Goal: Task Accomplishment & Management: Complete application form

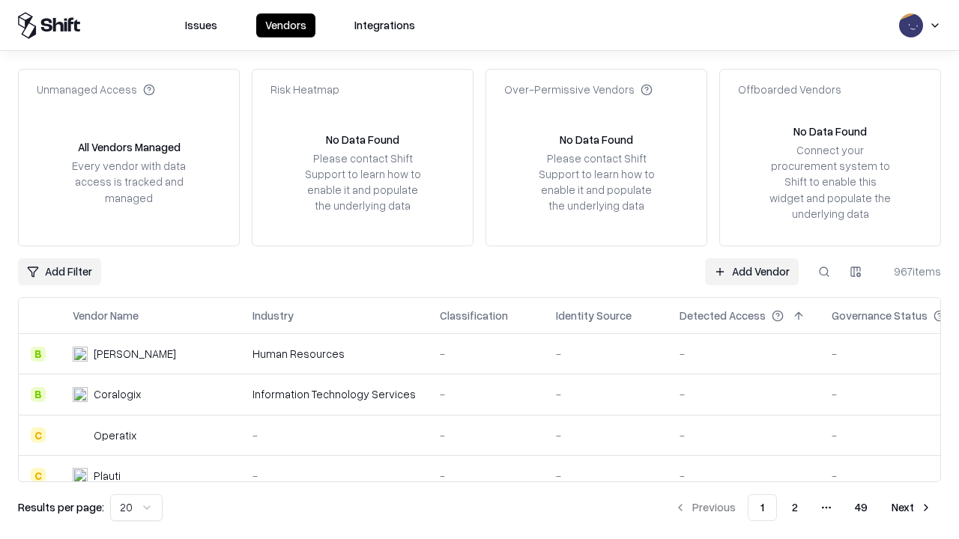
click at [751, 271] on link "Add Vendor" at bounding box center [752, 271] width 94 height 27
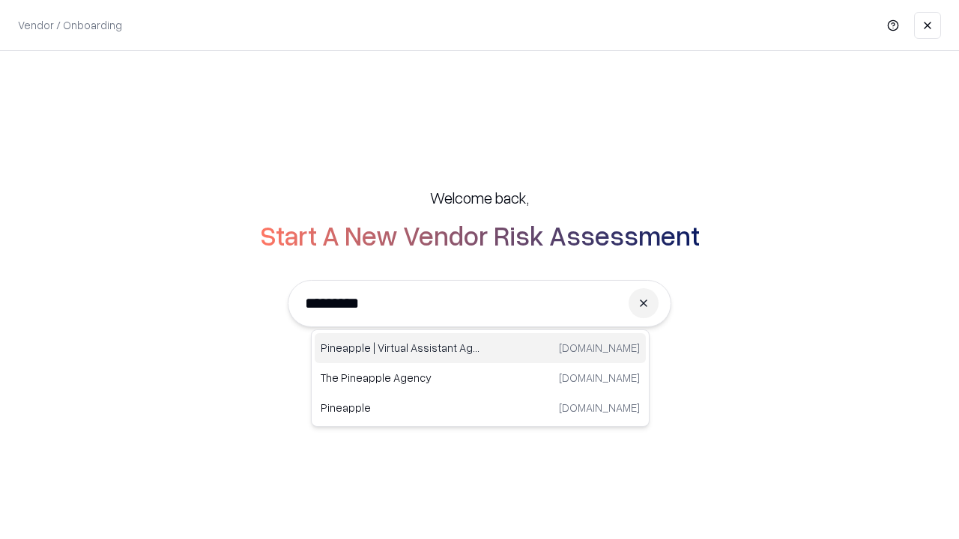
click at [480, 348] on div "Pineapple | Virtual Assistant Agency [DOMAIN_NAME]" at bounding box center [480, 348] width 331 height 30
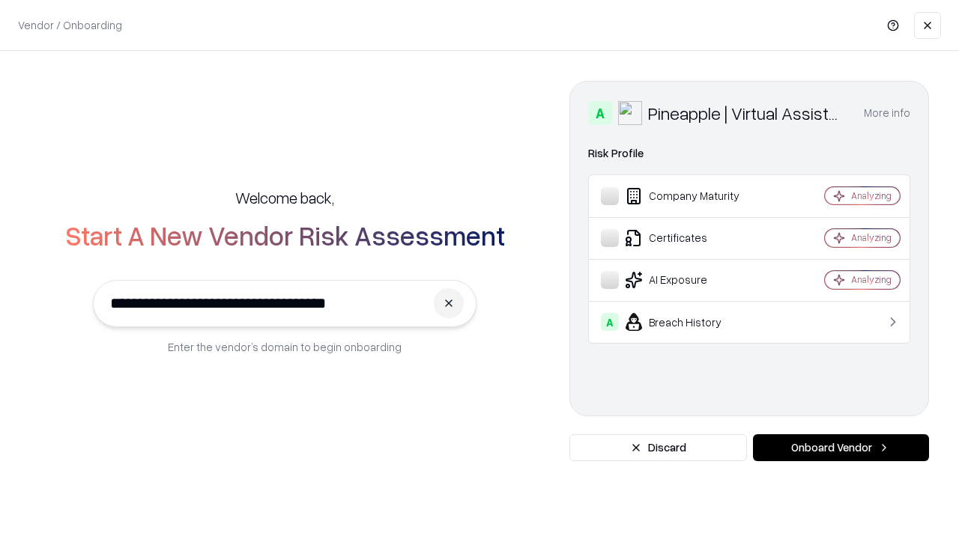
type input "**********"
click at [840, 448] on button "Onboard Vendor" at bounding box center [841, 447] width 176 height 27
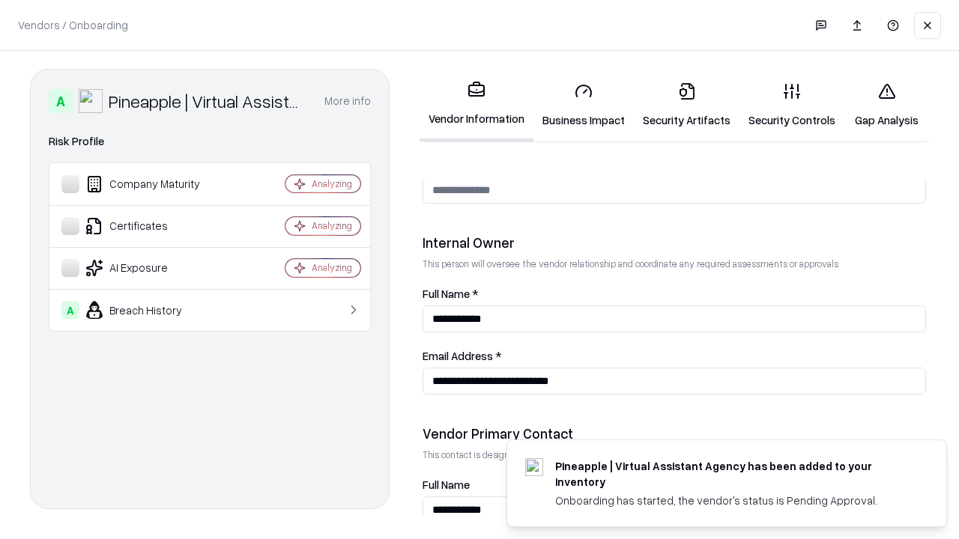
scroll to position [776, 0]
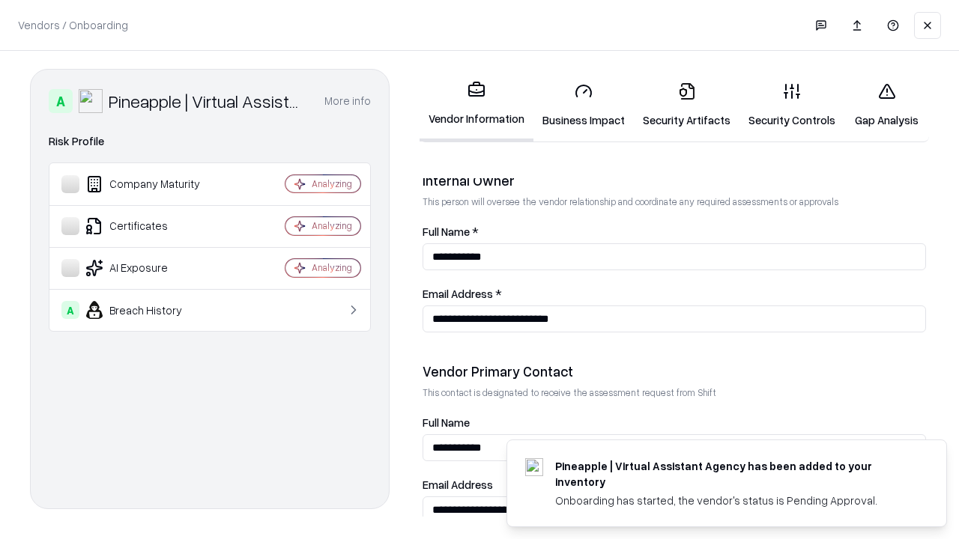
click at [583, 105] on link "Business Impact" at bounding box center [583, 105] width 100 height 70
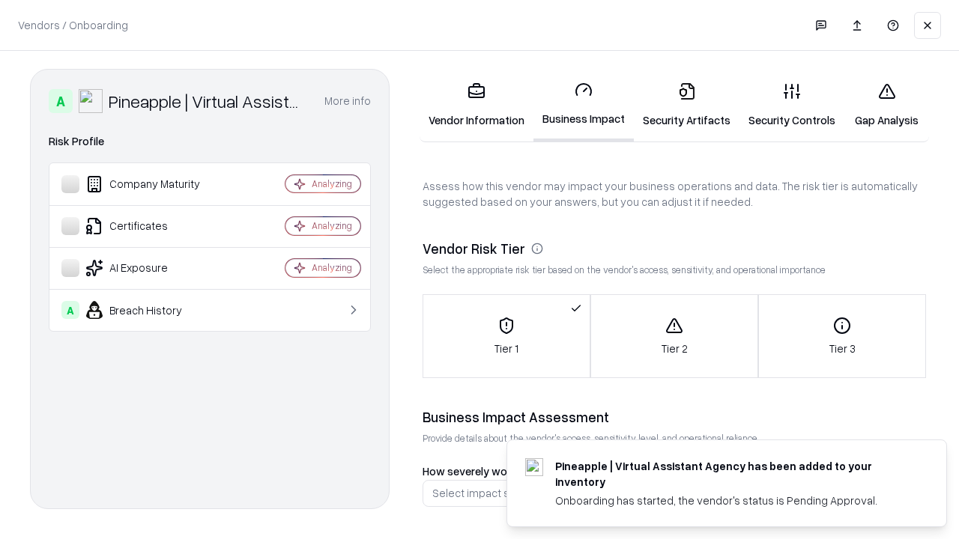
click at [686, 105] on link "Security Artifacts" at bounding box center [687, 105] width 106 height 70
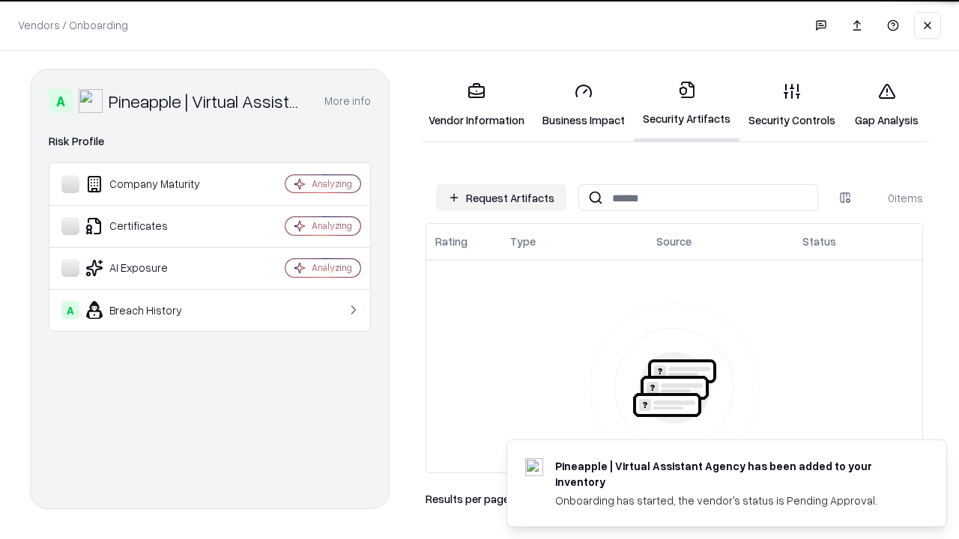
click at [501, 198] on button "Request Artifacts" at bounding box center [501, 197] width 130 height 27
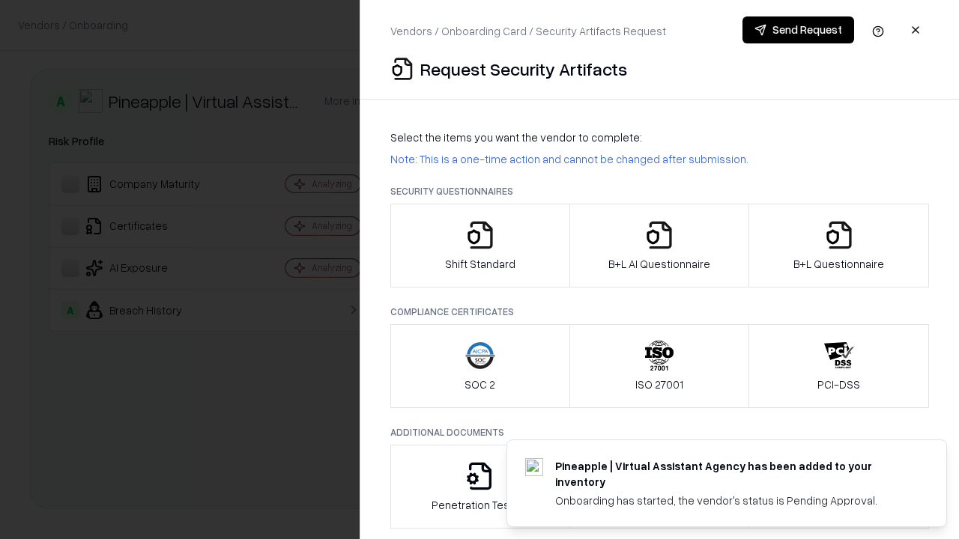
click at [479, 246] on icon "button" at bounding box center [480, 235] width 30 height 30
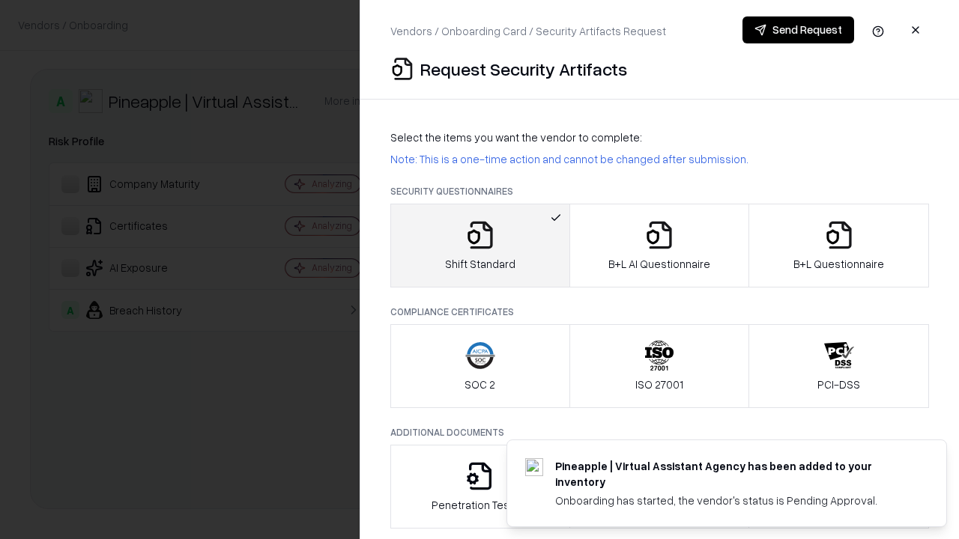
click at [798, 30] on button "Send Request" at bounding box center [798, 29] width 112 height 27
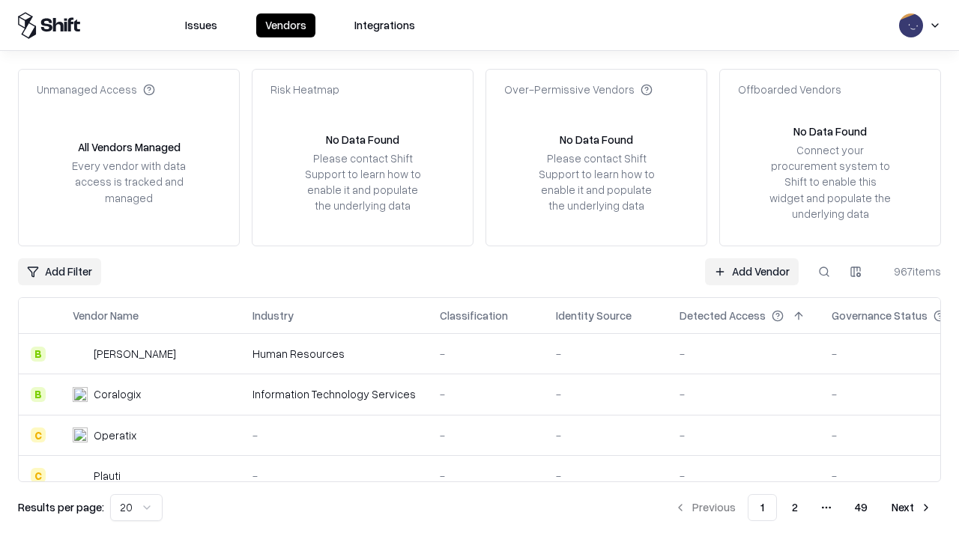
click at [824, 271] on button at bounding box center [823, 271] width 27 height 27
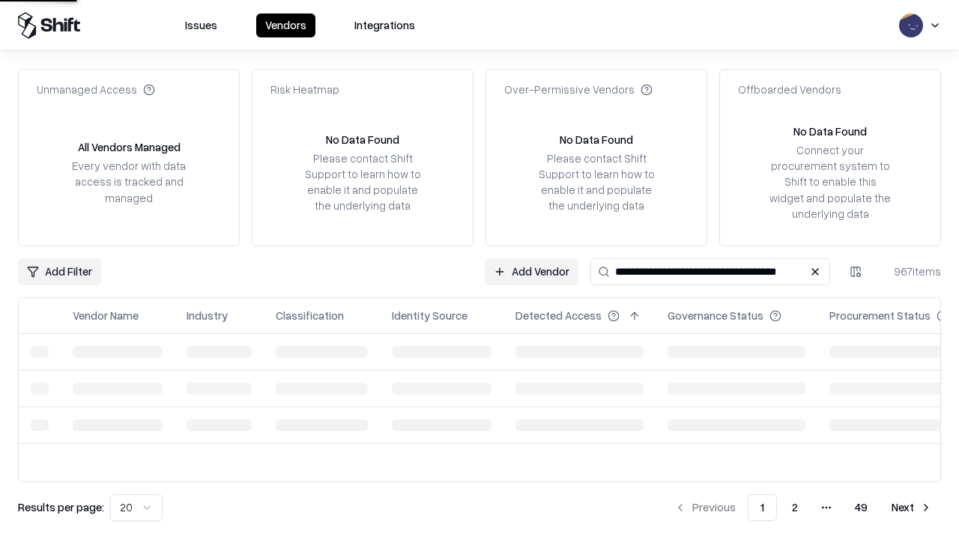
type input "**********"
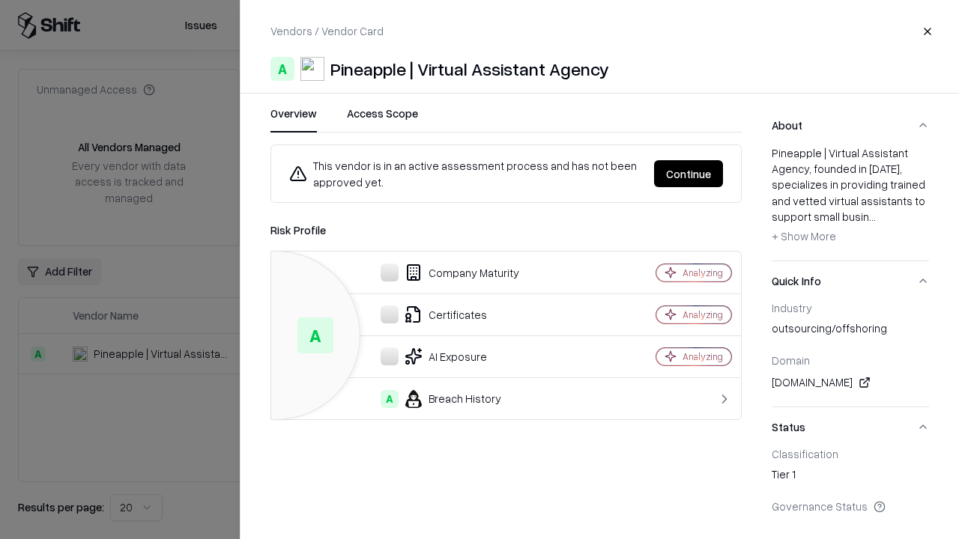
click at [688, 174] on button "Continue" at bounding box center [688, 173] width 69 height 27
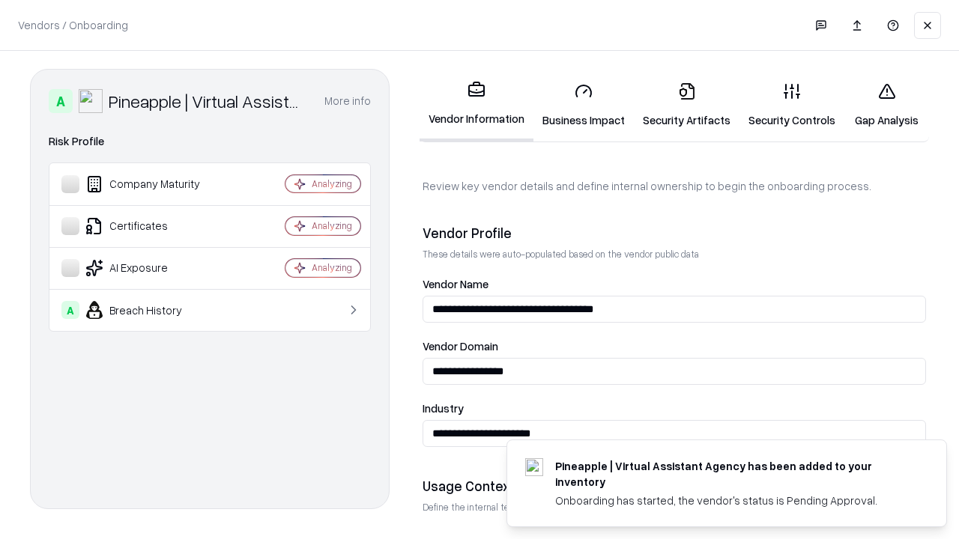
click at [686, 105] on link "Security Artifacts" at bounding box center [687, 105] width 106 height 70
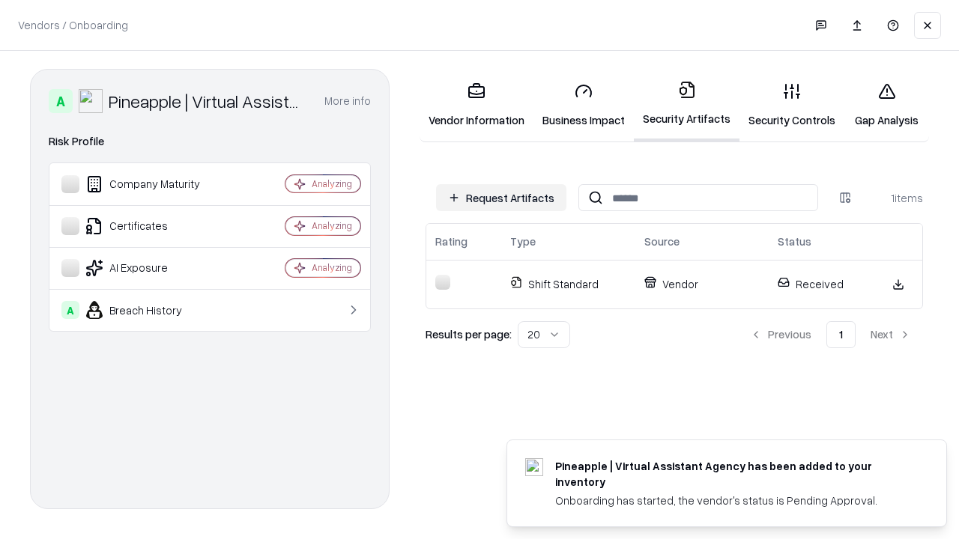
click at [886, 105] on link "Gap Analysis" at bounding box center [886, 105] width 85 height 70
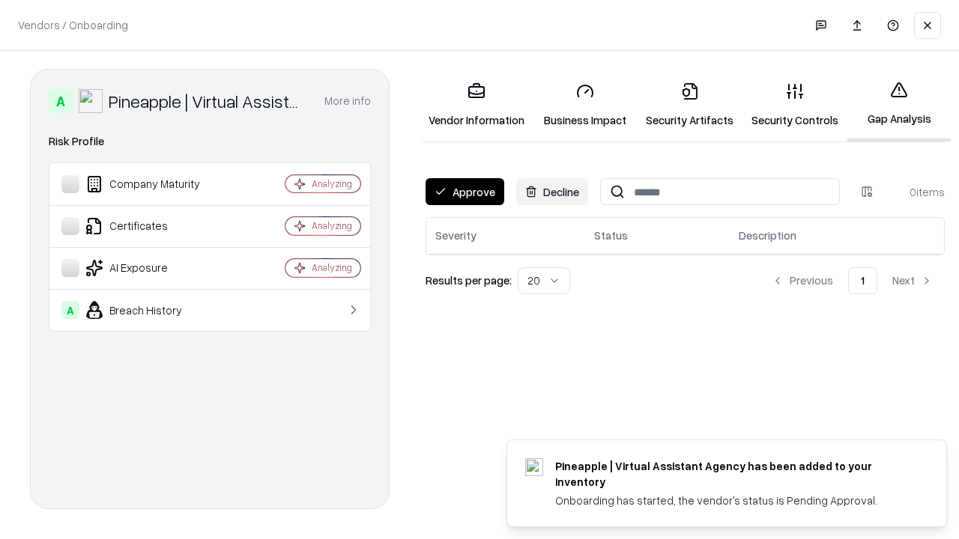
click at [464, 192] on button "Approve" at bounding box center [464, 191] width 79 height 27
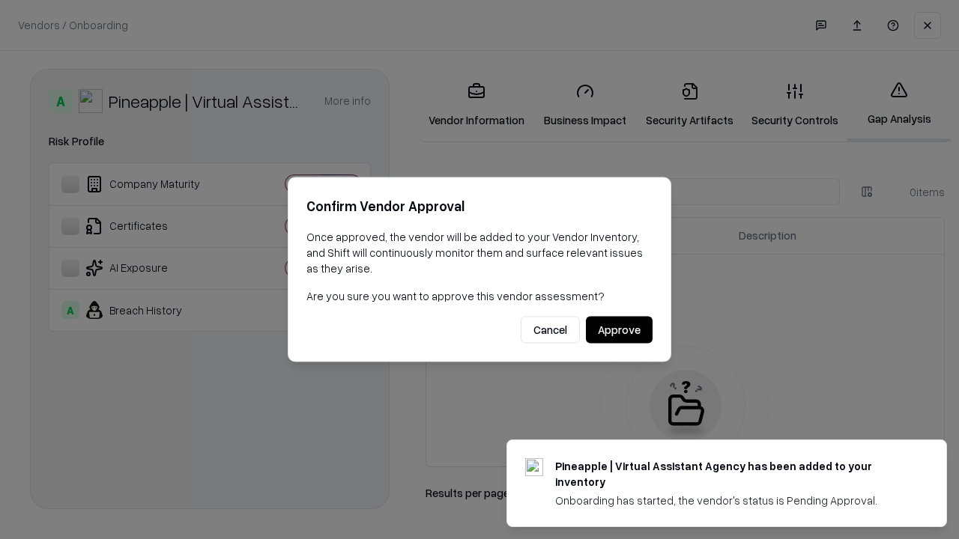
click at [619, 330] on button "Approve" at bounding box center [619, 330] width 67 height 27
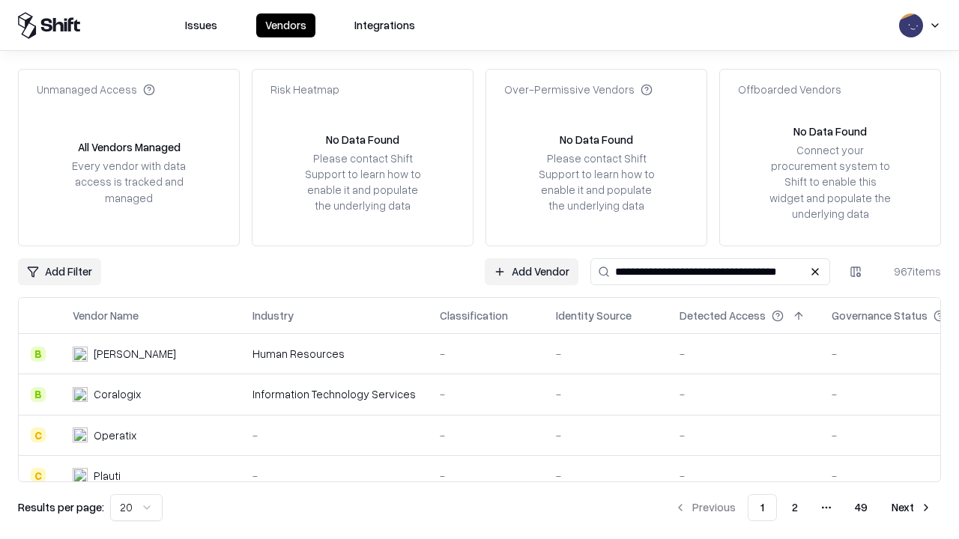
type input "**********"
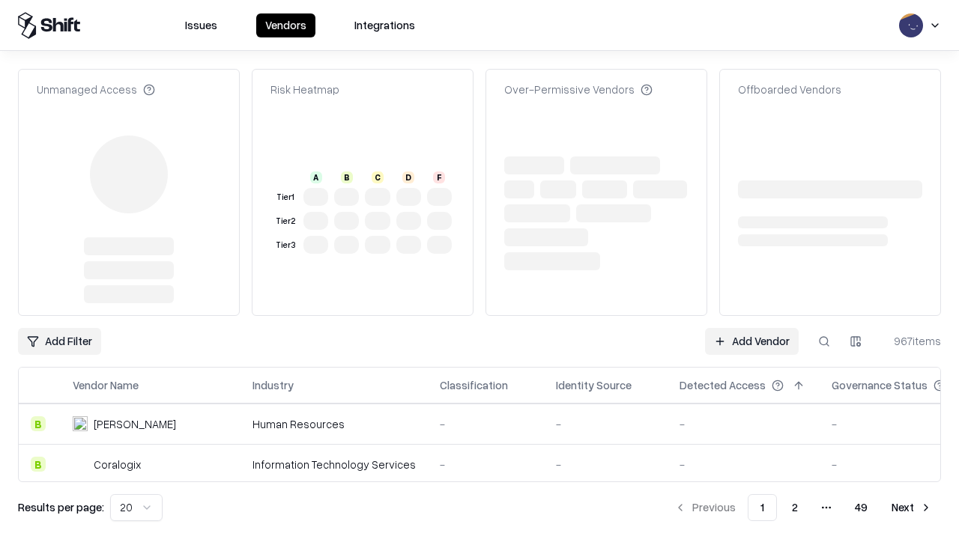
click at [751, 328] on link "Add Vendor" at bounding box center [752, 341] width 94 height 27
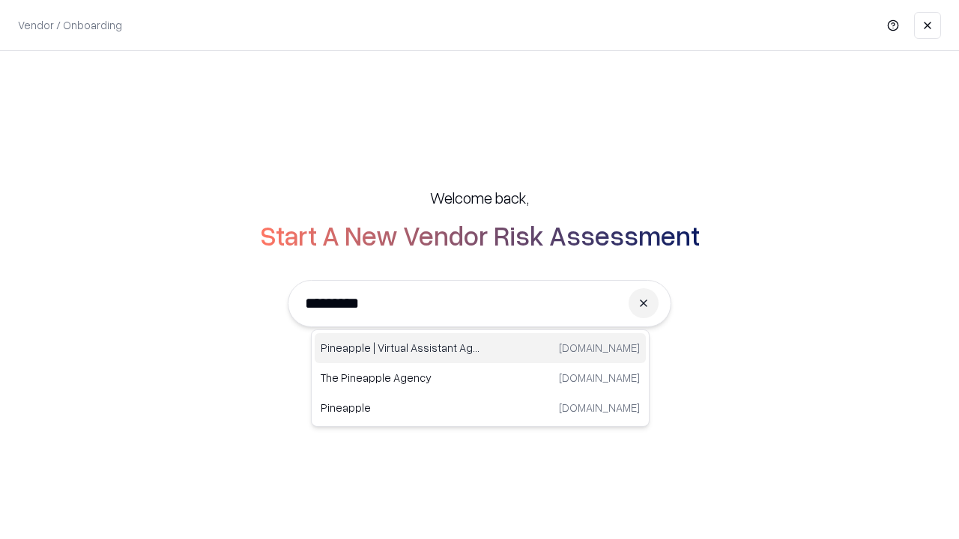
click at [480, 348] on div "Pineapple | Virtual Assistant Agency trypineapple.com" at bounding box center [480, 348] width 331 height 30
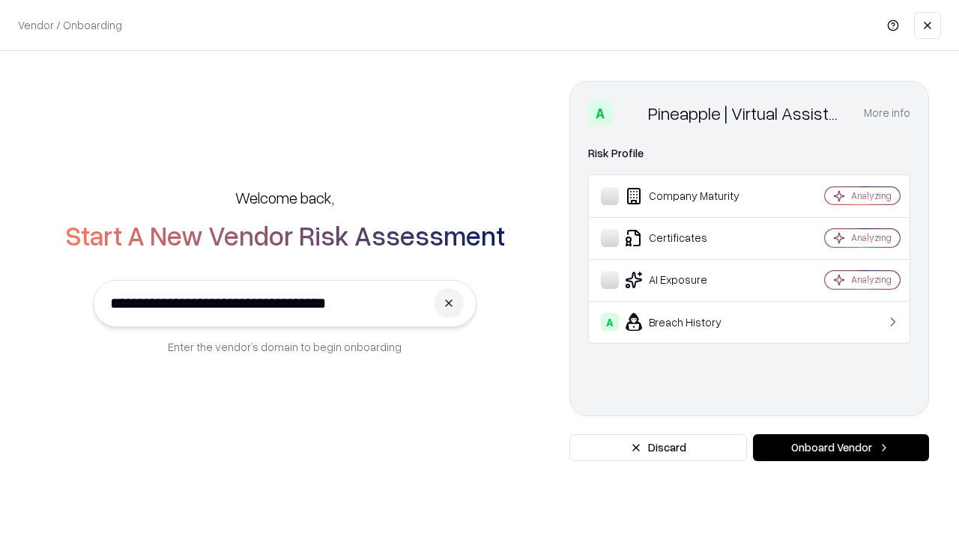
type input "**********"
click at [840, 448] on button "Onboard Vendor" at bounding box center [841, 447] width 176 height 27
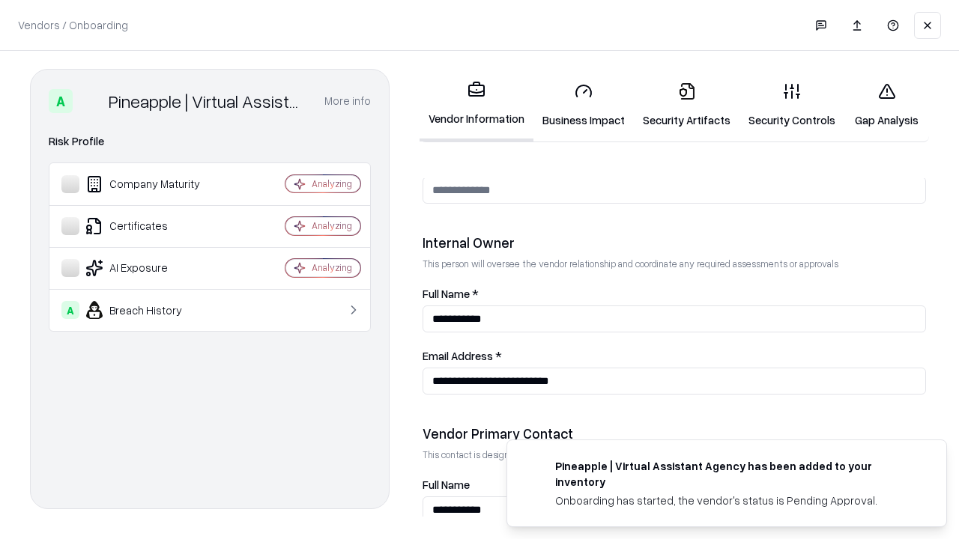
scroll to position [776, 0]
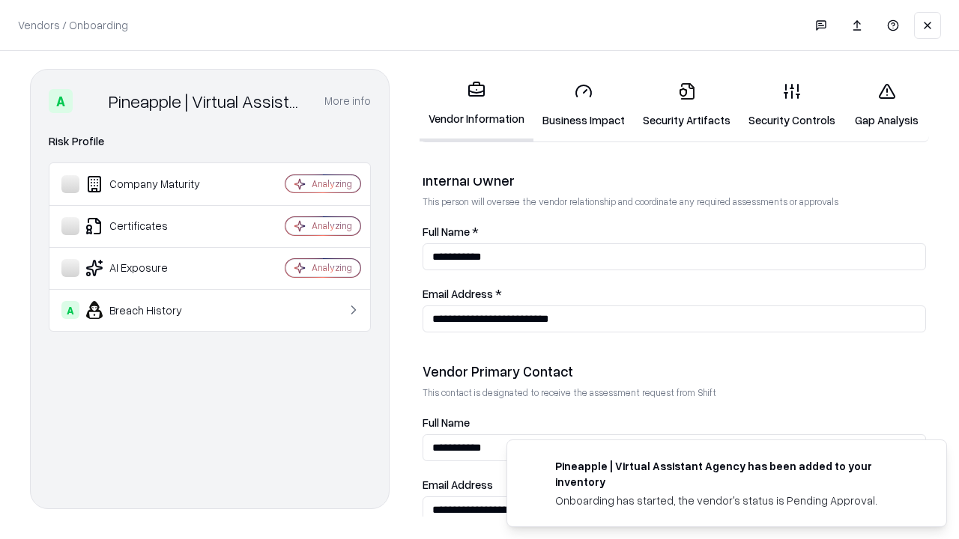
click at [886, 105] on link "Gap Analysis" at bounding box center [886, 105] width 85 height 70
